Goal: Information Seeking & Learning: Learn about a topic

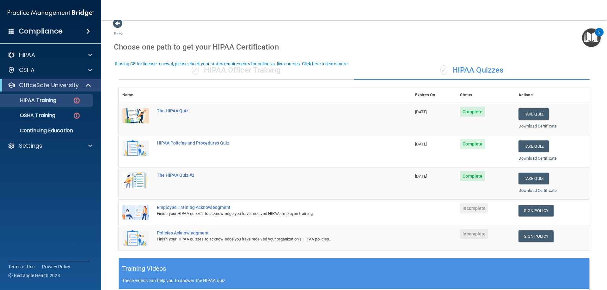
scroll to position [32, 0]
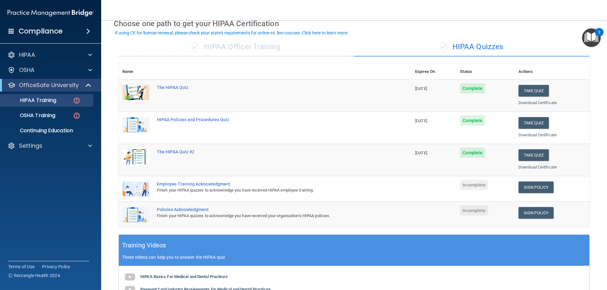
drag, startPoint x: 216, startPoint y: 40, endPoint x: 216, endPoint y: 45, distance: 4.1
click at [216, 42] on div "✓ HIPAA Officer Training" at bounding box center [236, 47] width 235 height 19
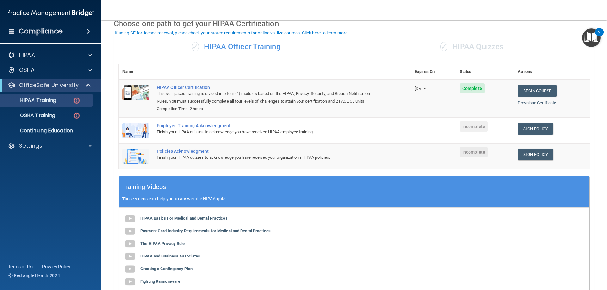
click at [472, 130] on span "Incomplete" at bounding box center [474, 127] width 28 height 10
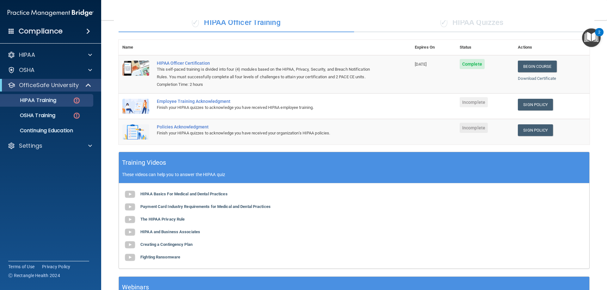
scroll to position [51, 0]
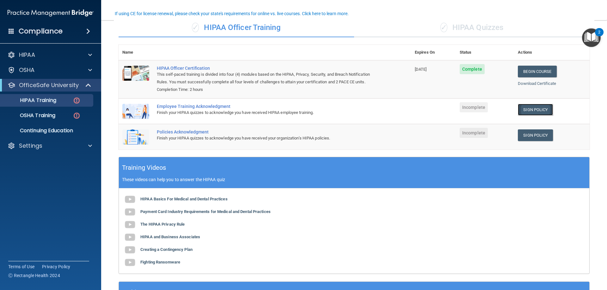
click at [534, 113] on link "Sign Policy" at bounding box center [535, 110] width 35 height 12
click at [531, 138] on link "Sign Policy" at bounding box center [535, 136] width 35 height 12
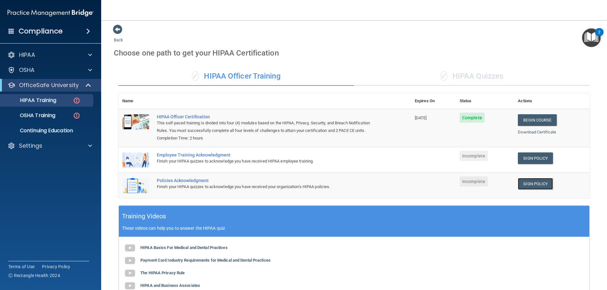
scroll to position [0, 0]
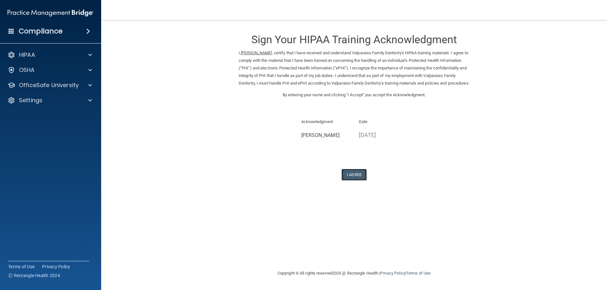
click at [358, 180] on button "I Agree" at bounding box center [353, 175] width 25 height 12
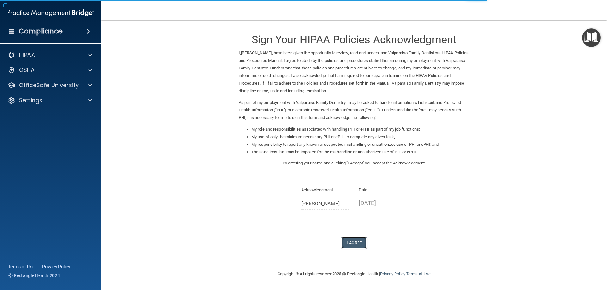
click at [351, 242] on button "I Agree" at bounding box center [353, 243] width 25 height 12
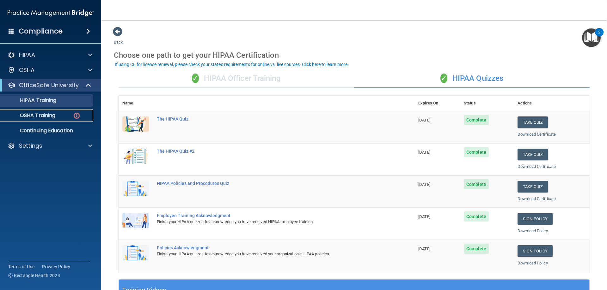
click at [43, 119] on link "OSHA Training" at bounding box center [44, 115] width 100 height 13
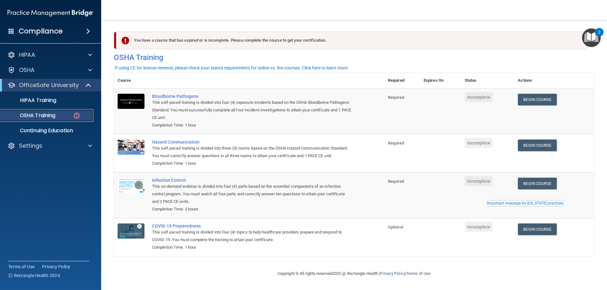
scroll to position [8, 0]
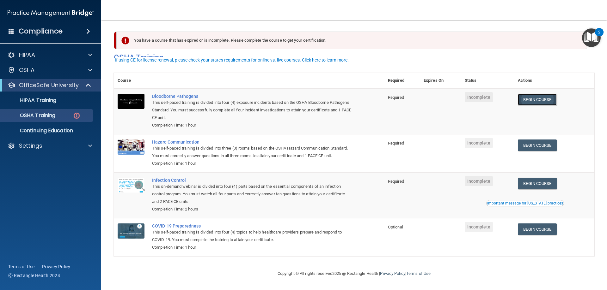
click at [542, 94] on link "Begin Course" at bounding box center [537, 100] width 39 height 12
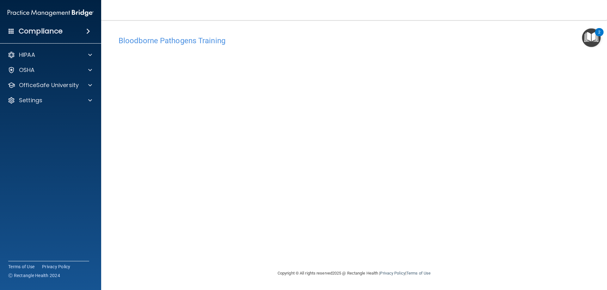
click at [489, 258] on div "Bloodborne Pathogens Training This course doesn’t expire until . Are you sure y…" at bounding box center [354, 151] width 480 height 237
click at [372, 247] on div "Bloodborne Pathogens Training This course doesn’t expire until . Are you sure y…" at bounding box center [354, 151] width 480 height 237
drag, startPoint x: 378, startPoint y: 246, endPoint x: 431, endPoint y: 245, distance: 53.7
click at [381, 246] on div "Bloodborne Pathogens Training This course doesn’t expire until . Are you sure y…" at bounding box center [354, 151] width 480 height 237
click at [524, 245] on div "Bloodborne Pathogens Training This course doesn’t expire until . Are you sure y…" at bounding box center [354, 151] width 480 height 237
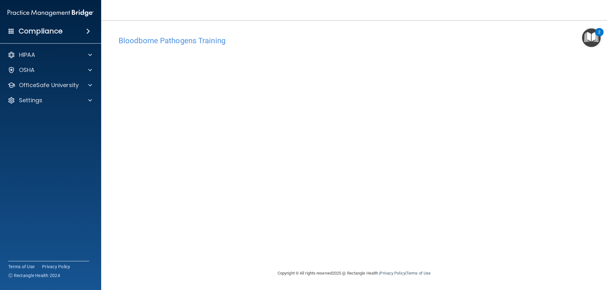
drag, startPoint x: 478, startPoint y: 260, endPoint x: 380, endPoint y: 255, distance: 97.8
click at [470, 260] on div "Bloodborne Pathogens Training This course doesn’t expire until . Are you sure y…" at bounding box center [354, 151] width 480 height 237
click at [380, 255] on div "Bloodborne Pathogens Training This course doesn’t expire until . Are you sure y…" at bounding box center [354, 151] width 480 height 237
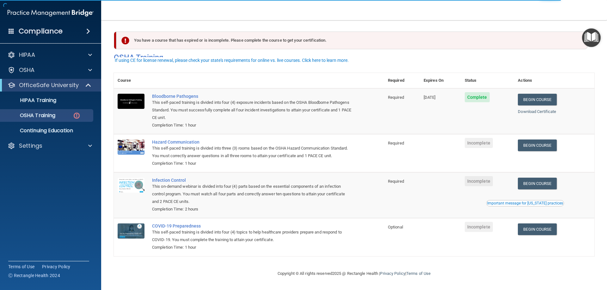
scroll to position [8, 0]
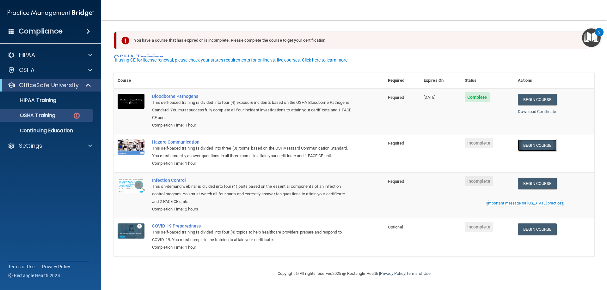
click at [526, 140] on link "Begin Course" at bounding box center [537, 146] width 39 height 12
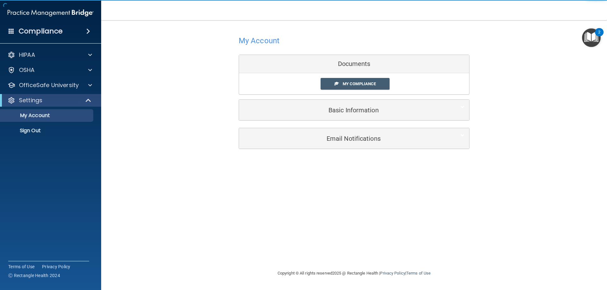
click at [592, 39] on img "Open Resource Center, 2 new notifications" at bounding box center [591, 37] width 19 height 19
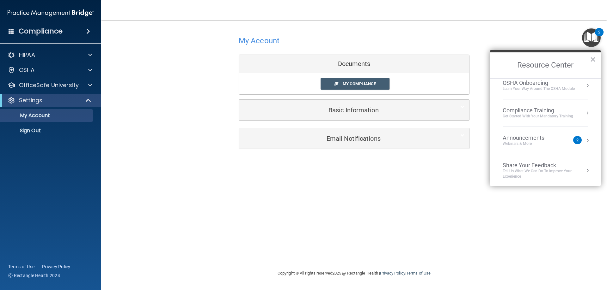
scroll to position [35, 0]
click at [584, 138] on button "Resource Center" at bounding box center [587, 139] width 6 height 6
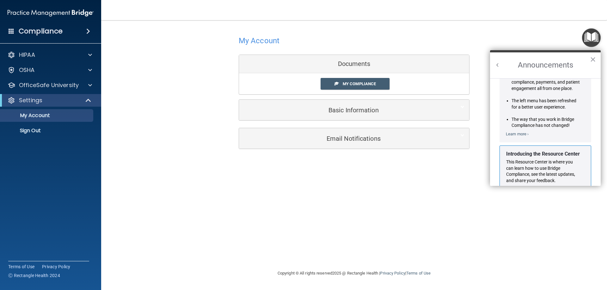
scroll to position [0, 0]
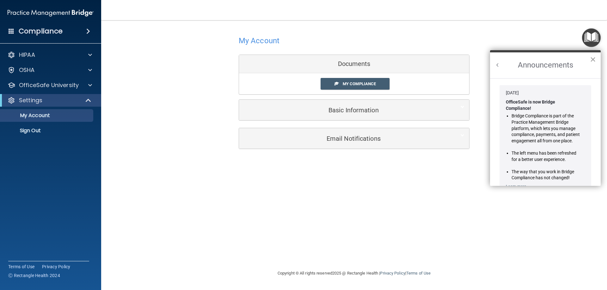
click at [594, 61] on button "×" at bounding box center [593, 59] width 6 height 10
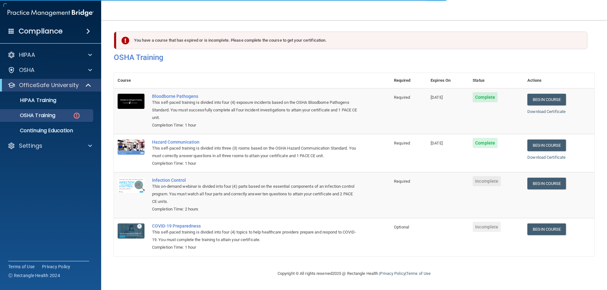
scroll to position [0, 0]
click at [539, 183] on link "Begin Course" at bounding box center [546, 184] width 39 height 12
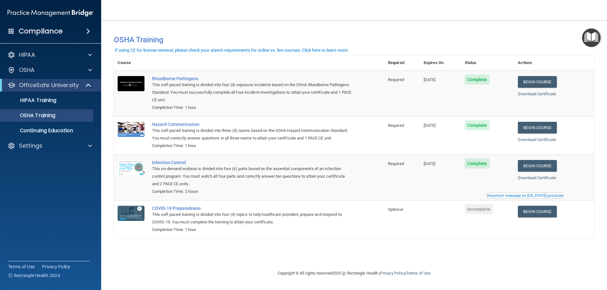
click at [526, 198] on div "Important message for [US_STATE] practices" at bounding box center [525, 196] width 76 height 4
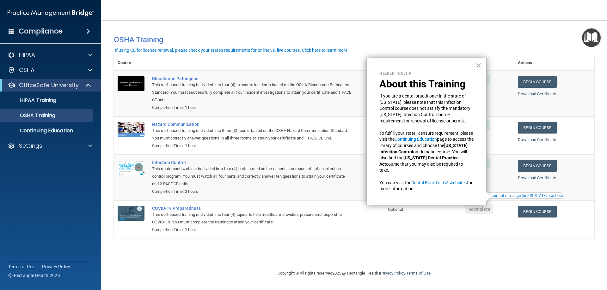
click at [481, 64] on button "×" at bounding box center [478, 65] width 6 height 10
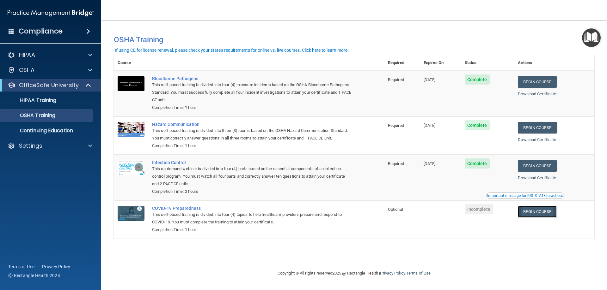
click at [548, 215] on link "Begin Course" at bounding box center [537, 212] width 39 height 12
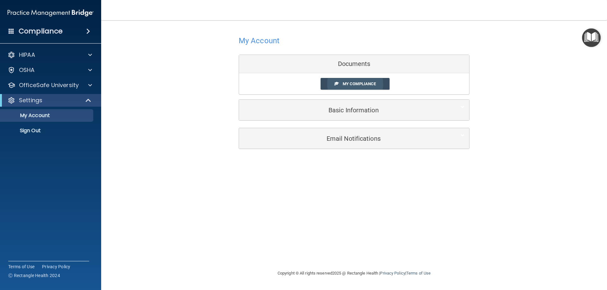
click at [355, 84] on span "My Compliance" at bounding box center [359, 84] width 33 height 5
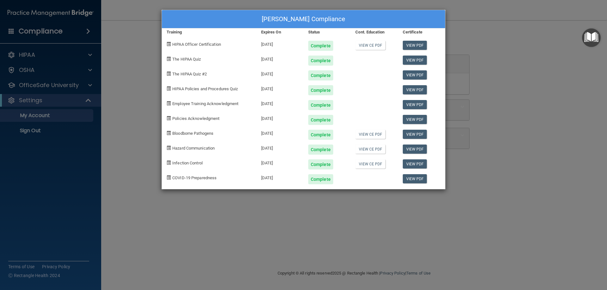
click at [57, 71] on div "Samantha Unger's Compliance Training Expires On Status Cont. Education Certific…" at bounding box center [303, 145] width 607 height 290
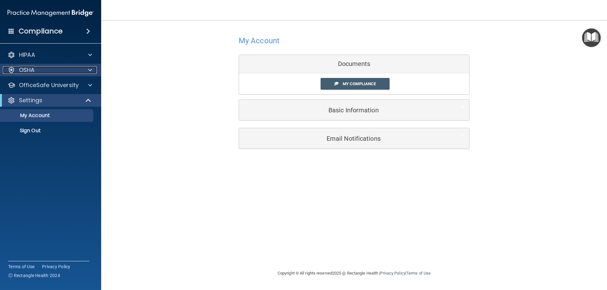
click at [70, 70] on div "OSHA" at bounding box center [42, 70] width 78 height 8
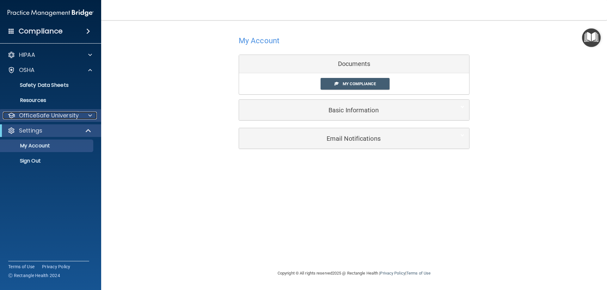
click at [89, 115] on span at bounding box center [90, 116] width 4 height 8
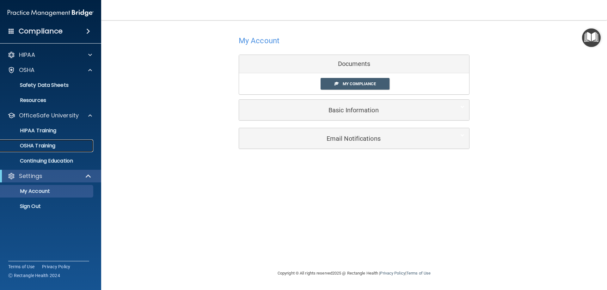
click at [92, 149] on link "OSHA Training" at bounding box center [44, 146] width 100 height 13
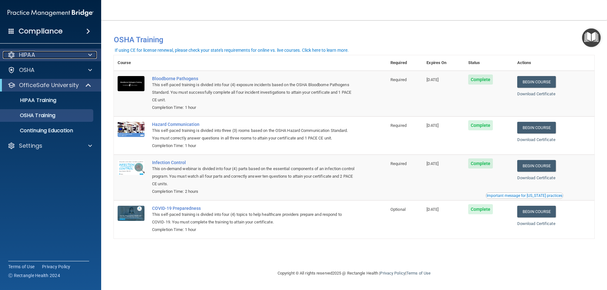
click at [88, 57] on span at bounding box center [90, 55] width 4 height 8
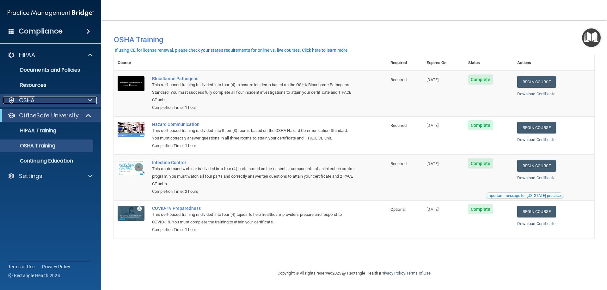
click at [86, 101] on div at bounding box center [89, 101] width 16 height 8
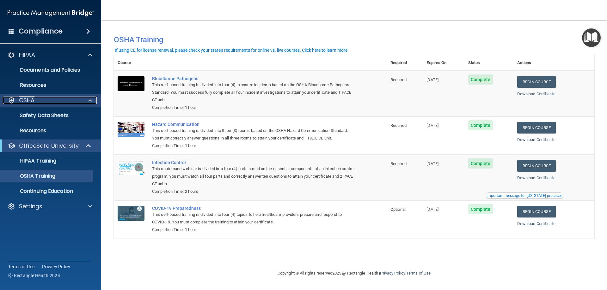
click at [88, 103] on div at bounding box center [89, 101] width 16 height 8
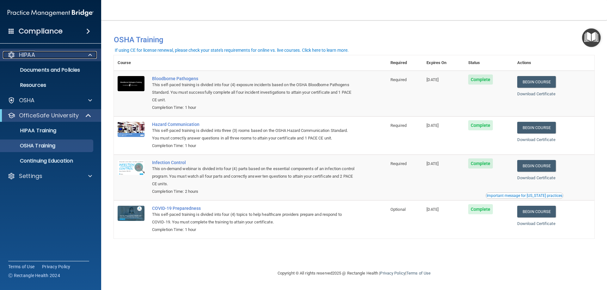
click at [89, 58] on span at bounding box center [90, 55] width 4 height 8
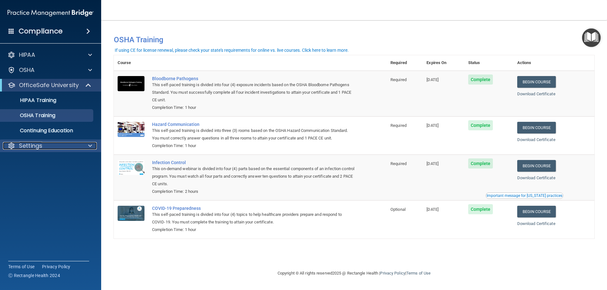
click at [85, 147] on div at bounding box center [89, 146] width 16 height 8
click at [86, 144] on div at bounding box center [89, 146] width 16 height 8
